Goal: Navigation & Orientation: Understand site structure

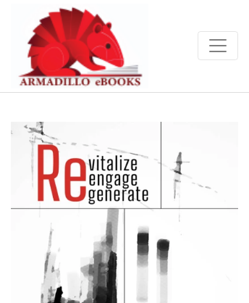
scroll to position [2350, 0]
